Goal: Obtain resource: Download file/media

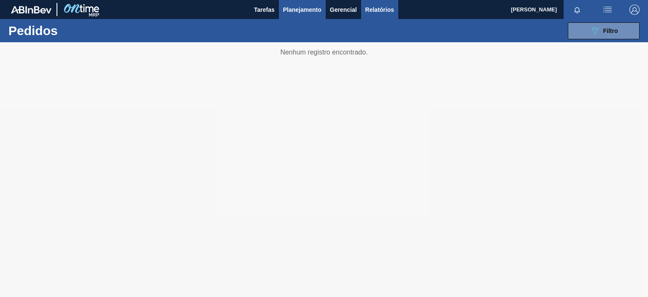
click at [380, 7] on span "Relatórios" at bounding box center [380, 10] width 29 height 10
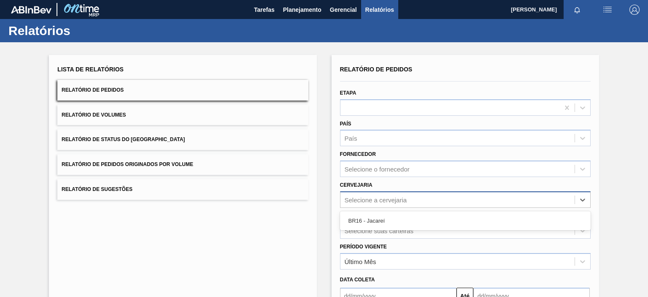
click at [363, 201] on div "Selecione a cervejaria" at bounding box center [376, 199] width 62 height 7
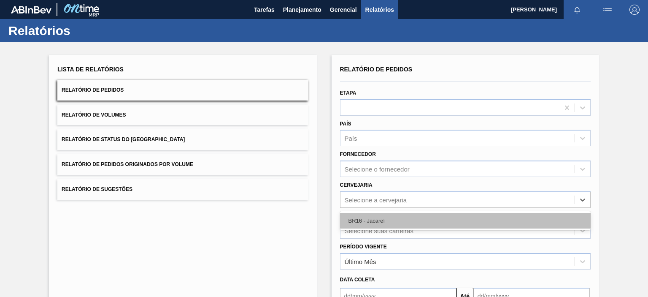
click at [363, 217] on div "BR16 - Jacareí" at bounding box center [465, 221] width 251 height 16
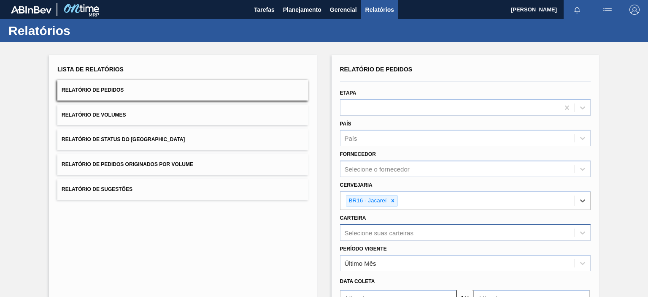
click at [364, 227] on div "Selecione suas carteiras" at bounding box center [465, 232] width 251 height 16
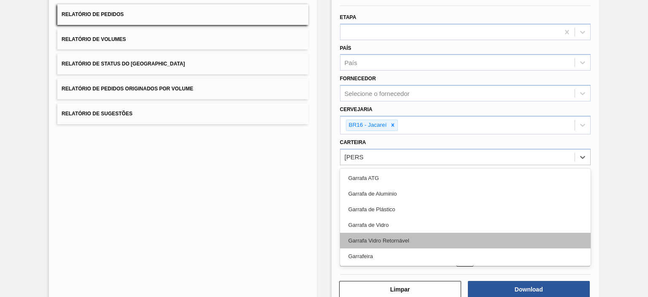
type input "GARRA"
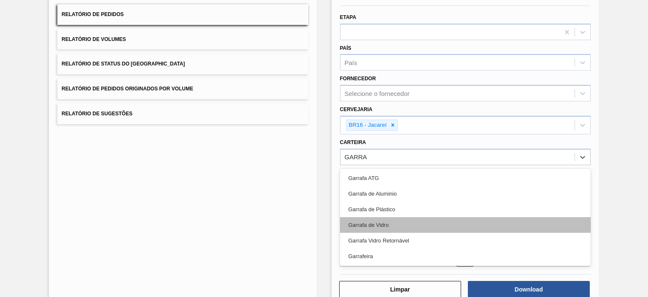
click at [349, 222] on div "Garrafa de Vidro" at bounding box center [465, 225] width 251 height 16
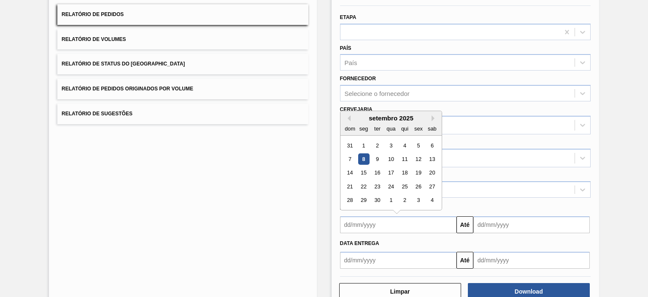
click at [372, 222] on input "text" at bounding box center [398, 224] width 117 height 17
drag, startPoint x: 362, startPoint y: 155, endPoint x: 445, endPoint y: 203, distance: 95.3
click at [364, 157] on div "8" at bounding box center [363, 158] width 11 height 11
type input "[DATE]"
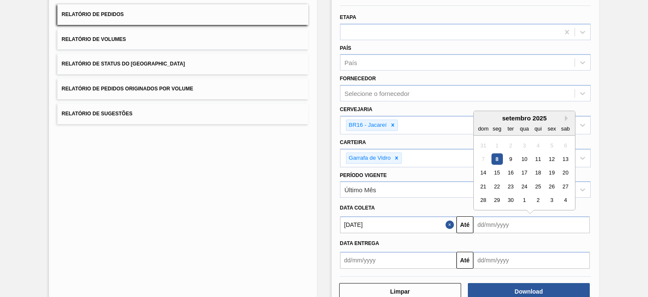
click at [497, 224] on input "text" at bounding box center [532, 224] width 117 height 17
drag, startPoint x: 510, startPoint y: 195, endPoint x: 512, endPoint y: 204, distance: 9.4
click at [510, 195] on div "30" at bounding box center [510, 200] width 11 height 11
type input "[DATE]"
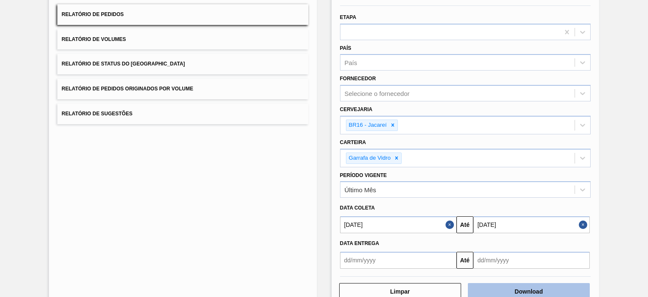
click at [507, 294] on button "Download" at bounding box center [529, 291] width 122 height 17
